Goal: Information Seeking & Learning: Check status

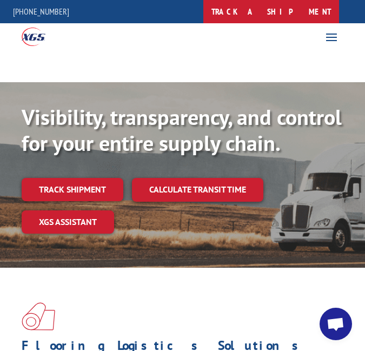
click at [300, 17] on link "track a shipment" at bounding box center [271, 11] width 136 height 23
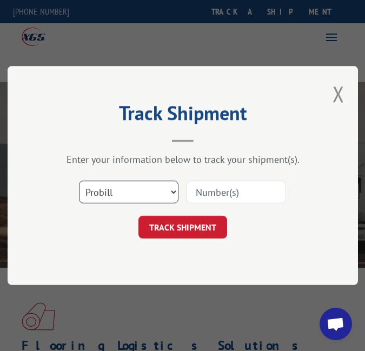
click at [158, 185] on select "Select category... Probill BOL PO" at bounding box center [129, 192] width 100 height 23
click at [163, 184] on select "Select category... Probill BOL PO" at bounding box center [129, 192] width 100 height 23
select select "bol"
click at [79, 181] on select "Select category... Probill BOL PO" at bounding box center [129, 192] width 100 height 23
click at [227, 195] on input at bounding box center [237, 192] width 100 height 23
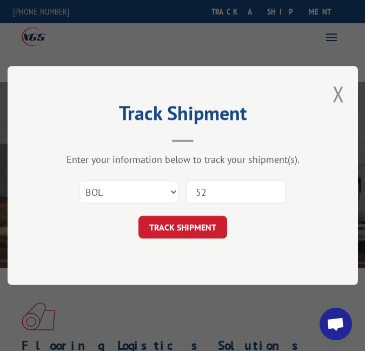
type input "5"
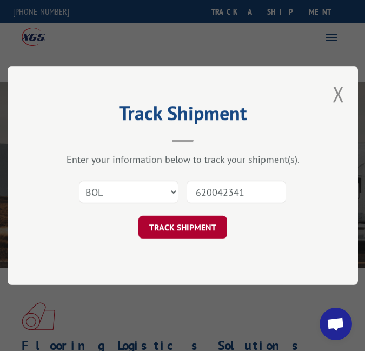
type input "620042341"
click at [207, 228] on button "TRACK SHIPMENT" at bounding box center [182, 227] width 89 height 23
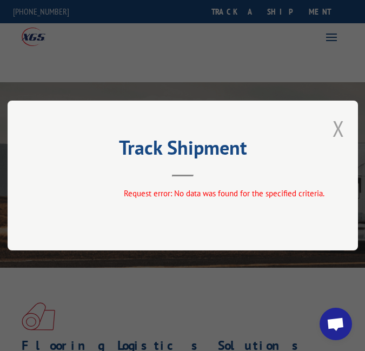
click at [339, 122] on button "Close modal" at bounding box center [339, 128] width 12 height 29
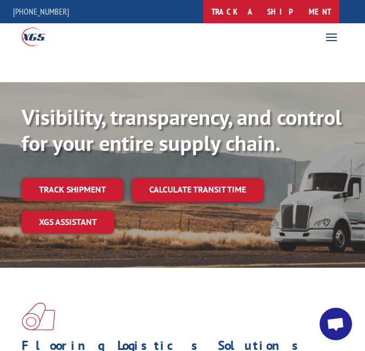
click at [307, 19] on link "track a shipment" at bounding box center [271, 11] width 136 height 23
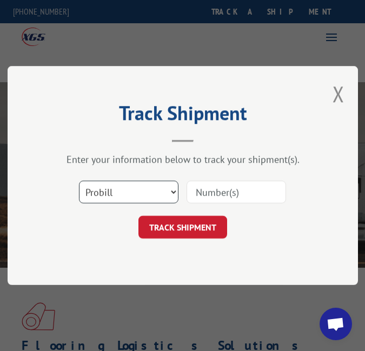
click at [150, 195] on select "Select category... Probill BOL PO" at bounding box center [129, 192] width 100 height 23
select select "bol"
click at [79, 181] on select "Select category... Probill BOL PO" at bounding box center [129, 192] width 100 height 23
click at [224, 190] on input at bounding box center [237, 192] width 100 height 23
paste input "620004234"
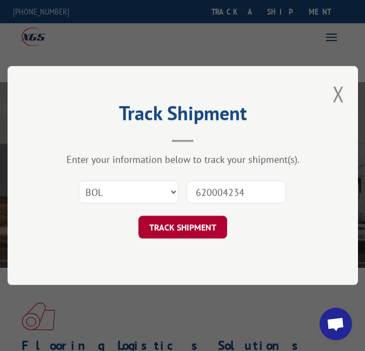
type input "620004234"
click at [200, 227] on button "TRACK SHIPMENT" at bounding box center [182, 227] width 89 height 23
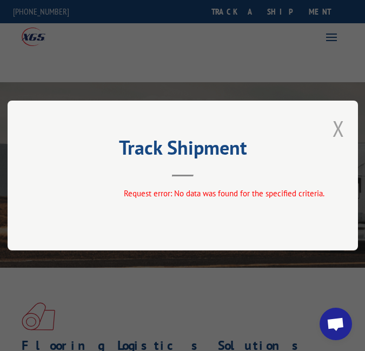
click at [337, 128] on button "Close modal" at bounding box center [339, 128] width 12 height 29
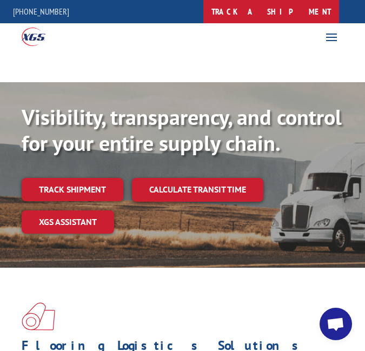
click at [306, 21] on link "track a shipment" at bounding box center [271, 11] width 136 height 23
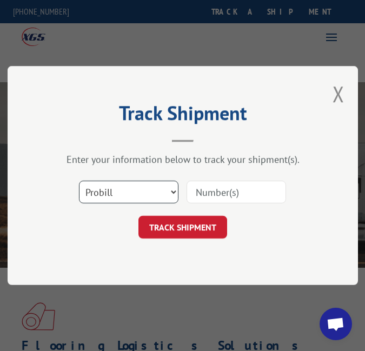
click at [167, 199] on select "Select category... Probill BOL PO" at bounding box center [129, 192] width 100 height 23
select select "bol"
click at [79, 181] on select "Select category... Probill BOL PO" at bounding box center [129, 192] width 100 height 23
click at [216, 194] on input at bounding box center [237, 192] width 100 height 23
paste input "620004234"
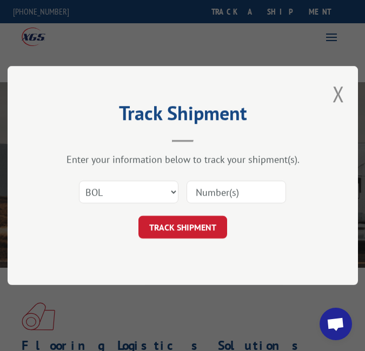
type input "620004234"
click button "TRACK SHIPMENT" at bounding box center [182, 227] width 89 height 23
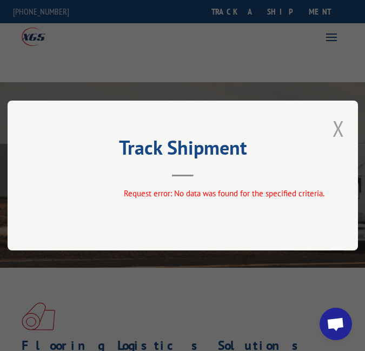
click at [341, 130] on button "Close modal" at bounding box center [339, 128] width 12 height 29
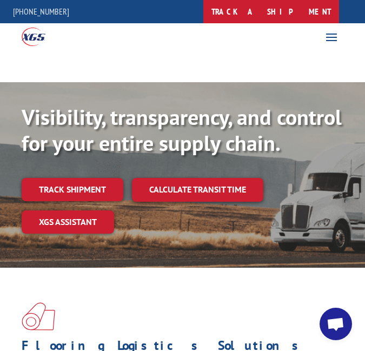
click at [290, 9] on link "track a shipment" at bounding box center [271, 11] width 136 height 23
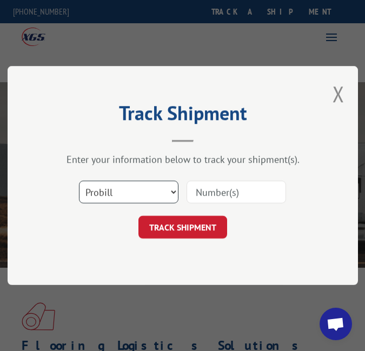
click at [164, 188] on select "Select category... Probill BOL PO" at bounding box center [129, 192] width 100 height 23
select select "po"
click at [79, 181] on select "Select category... Probill BOL PO" at bounding box center [129, 192] width 100 height 23
click at [232, 184] on input at bounding box center [237, 192] width 100 height 23
paste input "620004234"
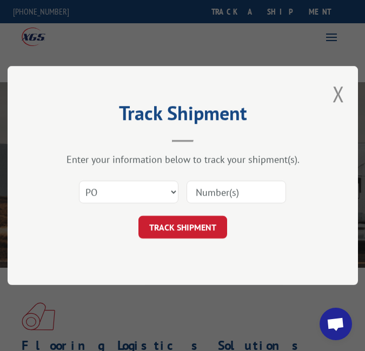
type input "620004234"
click button "TRACK SHIPMENT" at bounding box center [182, 227] width 89 height 23
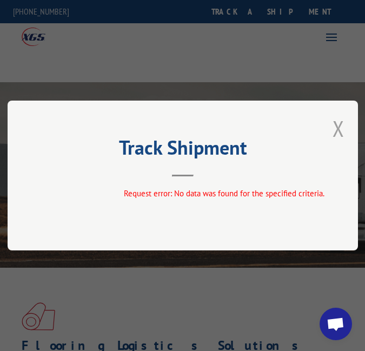
click at [344, 124] on button "Close modal" at bounding box center [339, 128] width 12 height 29
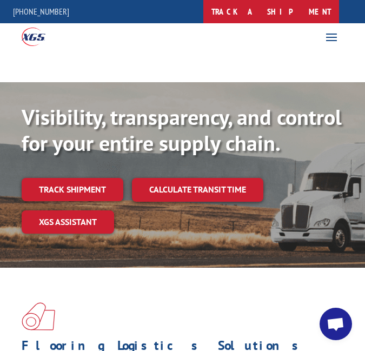
click at [304, 8] on link "track a shipment" at bounding box center [271, 11] width 136 height 23
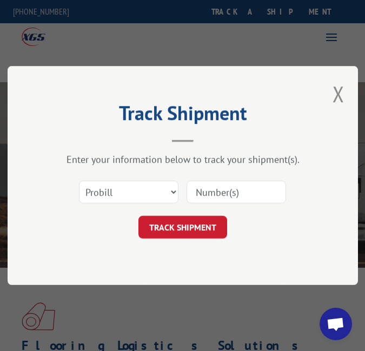
click at [210, 187] on input at bounding box center [237, 192] width 100 height 23
paste input "620004234"
type input "620004234"
click button "TRACK SHIPMENT" at bounding box center [182, 227] width 89 height 23
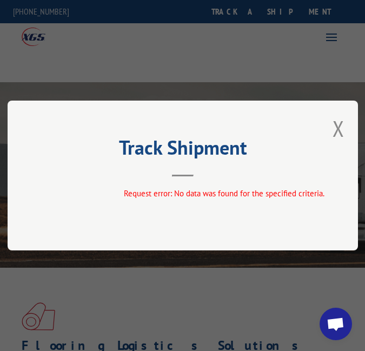
click at [347, 126] on div "Track Shipment Request error: No data was found for the specified criteria." at bounding box center [183, 176] width 350 height 150
click at [335, 130] on button "Close modal" at bounding box center [339, 128] width 12 height 29
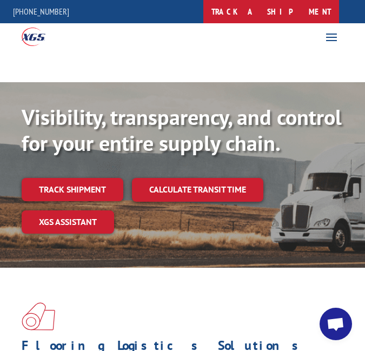
click at [282, 8] on link "track a shipment" at bounding box center [271, 11] width 136 height 23
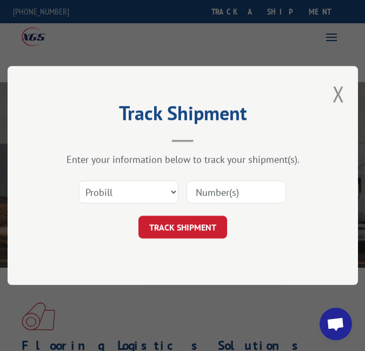
click at [221, 189] on input at bounding box center [237, 192] width 100 height 23
type input "17684956"
click button "TRACK SHIPMENT" at bounding box center [182, 227] width 89 height 23
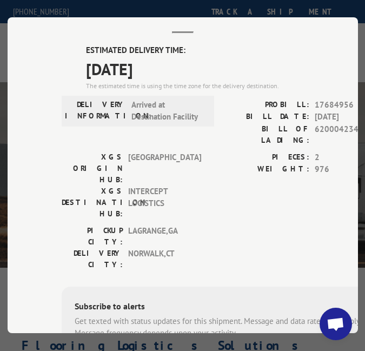
scroll to position [64, 0]
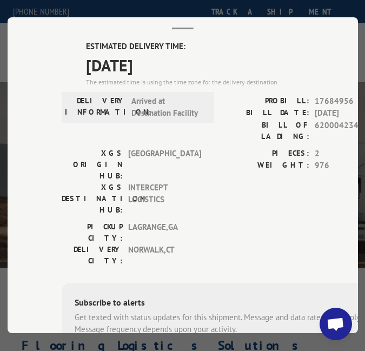
click at [181, 29] on hr at bounding box center [183, 29] width 22 height 2
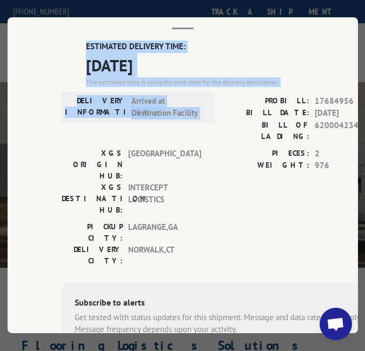
drag, startPoint x: 189, startPoint y: 42, endPoint x: 242, endPoint y: 111, distance: 87.2
click at [234, 95] on div "Track Shipment ESTIMATED DELIVERY TIME: [DATE] The estimated time is using the …" at bounding box center [183, 175] width 350 height 316
